Goal: Navigation & Orientation: Find specific page/section

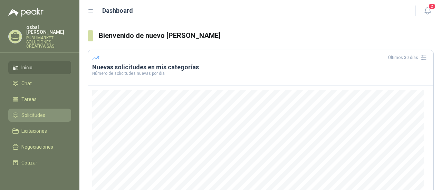
click at [39, 112] on span "Solicitudes" at bounding box center [33, 116] width 24 height 8
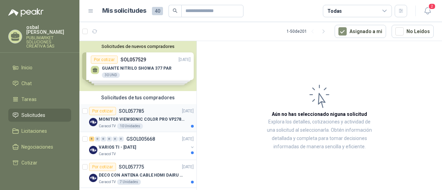
click at [154, 126] on div "Caracol TV 10 Unidades" at bounding box center [146, 127] width 95 height 6
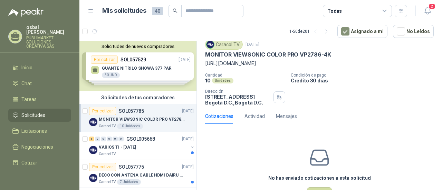
scroll to position [49, 0]
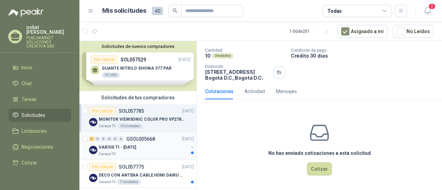
click at [150, 152] on div "Caracol TV" at bounding box center [144, 155] width 90 height 6
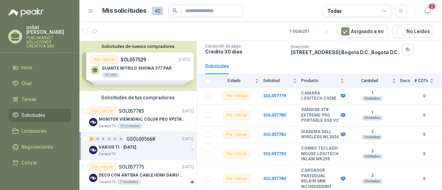
scroll to position [55, 0]
click at [39, 112] on span "Solicitudes" at bounding box center [33, 116] width 24 height 8
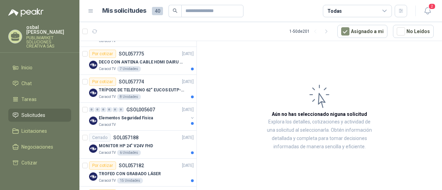
scroll to position [115, 0]
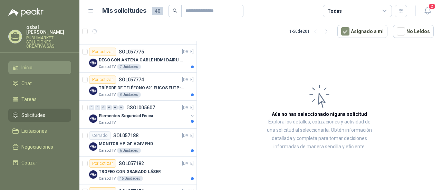
click at [31, 64] on span "Inicio" at bounding box center [26, 68] width 11 height 8
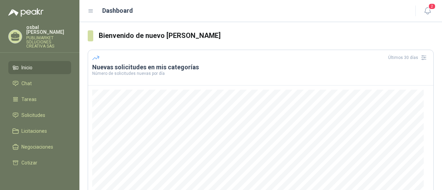
click at [31, 64] on span "Inicio" at bounding box center [26, 68] width 11 height 8
